Goal: Book appointment/travel/reservation

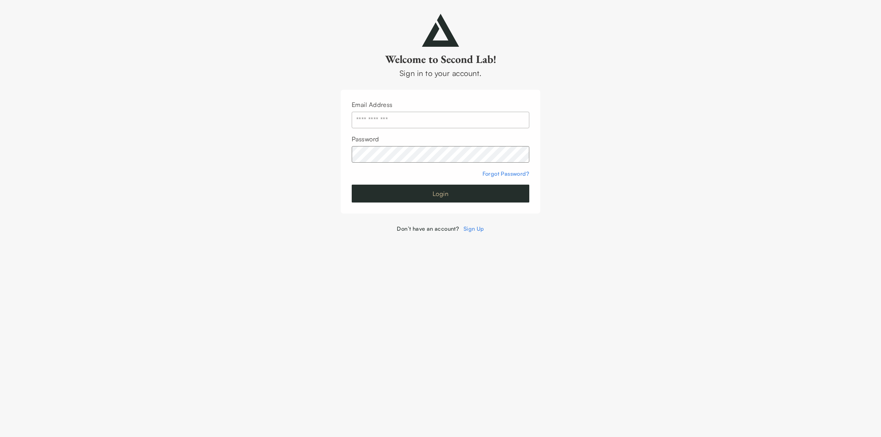
type input "**********"
click at [418, 193] on button "Login" at bounding box center [441, 194] width 178 height 18
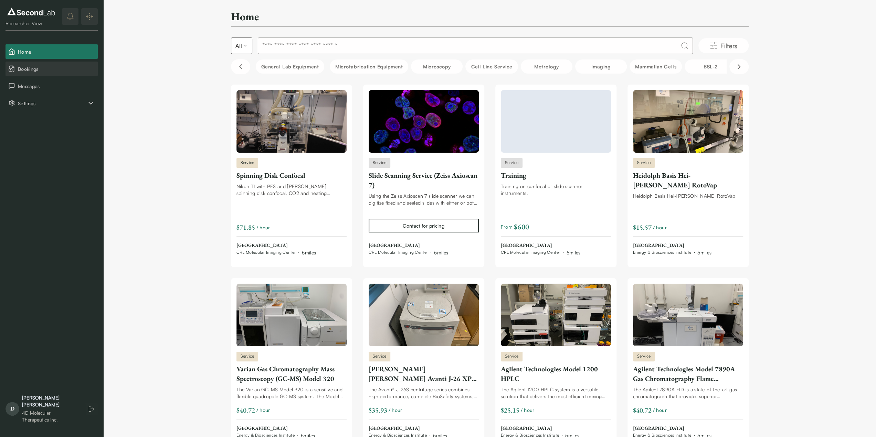
click at [39, 66] on span "Bookings" at bounding box center [56, 68] width 77 height 7
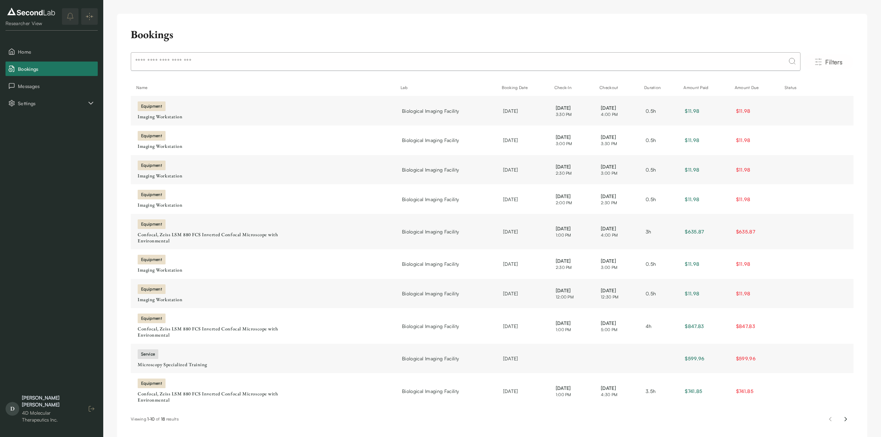
click at [89, 413] on icon "button" at bounding box center [91, 409] width 7 height 7
